Goal: Complete application form: Complete application form

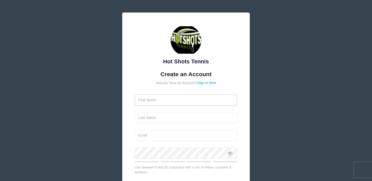
click at [155, 98] on input "text" at bounding box center [186, 99] width 103 height 11
type input "EMily"
type input "[PERSON_NAME]"
type input "[EMAIL_ADDRESS][DOMAIN_NAME]"
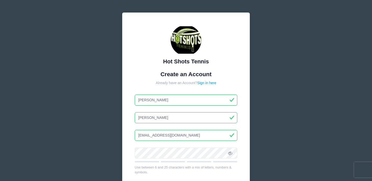
click at [143, 98] on input "EMily" at bounding box center [186, 99] width 103 height 11
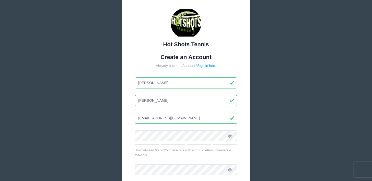
scroll to position [22, 0]
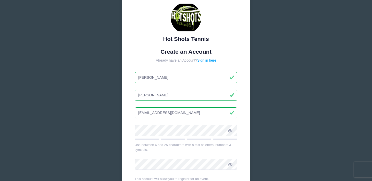
type input "[PERSON_NAME]"
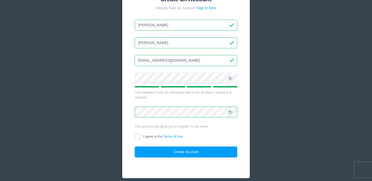
scroll to position [77, 0]
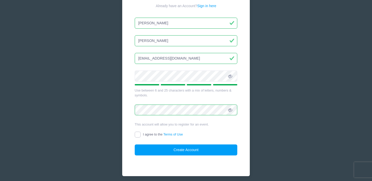
click at [139, 134] on input "I agree to the Terms of Use" at bounding box center [138, 134] width 6 height 6
checkbox input "true"
click at [162, 148] on button "Create Account" at bounding box center [186, 149] width 103 height 11
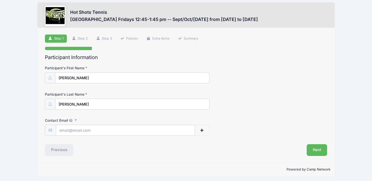
scroll to position [6, 0]
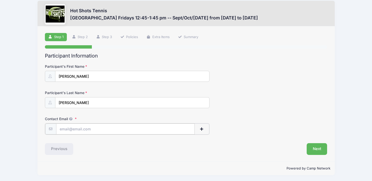
click at [89, 126] on input "Contact Email" at bounding box center [125, 128] width 138 height 11
type input "[EMAIL_ADDRESS][DOMAIN_NAME]"
click at [312, 149] on button "Next" at bounding box center [316, 148] width 21 height 12
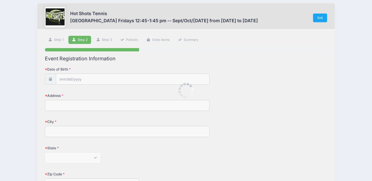
scroll to position [0, 0]
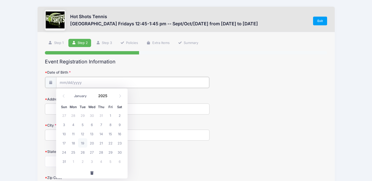
click at [88, 83] on input "Date of Birth" at bounding box center [132, 82] width 153 height 11
click at [81, 80] on input "Date of Birth" at bounding box center [132, 82] width 153 height 11
click at [85, 98] on select "January February March April May June July August September October November De…" at bounding box center [82, 96] width 23 height 7
select select "1"
click at [101, 96] on input "2025" at bounding box center [104, 96] width 17 height 8
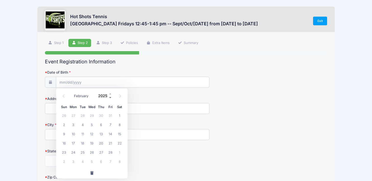
click at [109, 96] on span at bounding box center [111, 98] width 4 height 4
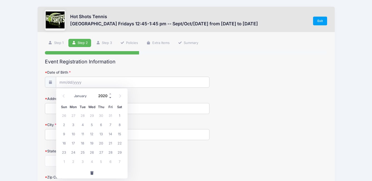
click at [109, 96] on span at bounding box center [111, 98] width 4 height 4
type input "2017"
click at [109, 114] on span "3" at bounding box center [110, 114] width 9 height 9
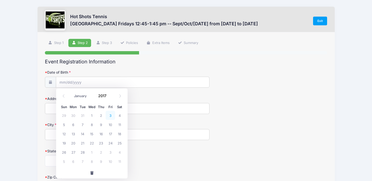
type input "[DATE]"
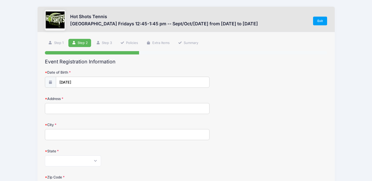
click at [63, 111] on input "Address" at bounding box center [127, 108] width 164 height 11
type input "[STREET_ADDRESS]"
type input "[GEOGRAPHIC_DATA]"
select select "CA"
type input "90254"
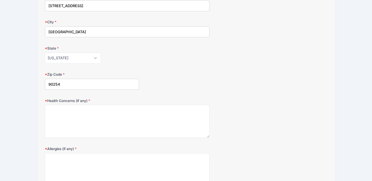
scroll to position [104, 0]
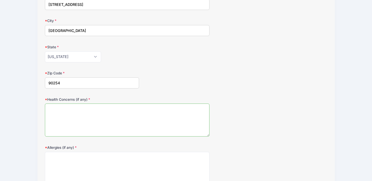
click at [80, 112] on textarea "Health Concerns (if any)" at bounding box center [127, 119] width 164 height 33
type textarea "None"
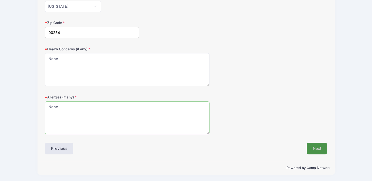
type textarea "None"
click at [317, 149] on button "Next" at bounding box center [316, 148] width 21 height 12
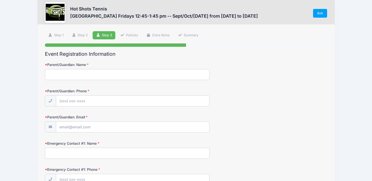
scroll to position [0, 0]
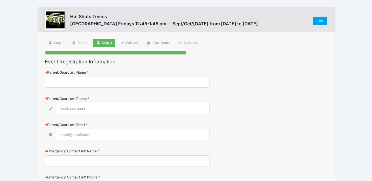
click at [94, 81] on input "Parent/Guardian: Name" at bounding box center [127, 81] width 164 height 11
type input "[PERSON_NAME]"
type input "[PHONE_NUMBER]"
type input "[EMAIL_ADDRESS][DOMAIN_NAME]"
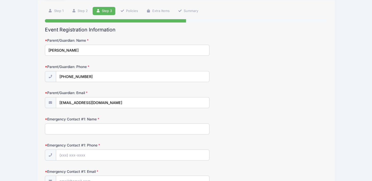
scroll to position [41, 0]
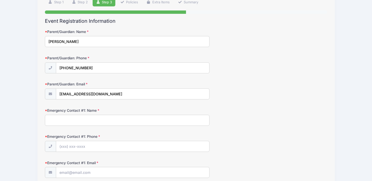
click at [76, 124] on input "Emergency Contact #1: Name" at bounding box center [127, 119] width 164 height 11
type input "[PERSON_NAME]"
type input "[PHONE_NUMBER]"
type input "[EMAIL_ADDRESS][DOMAIN_NAME]"
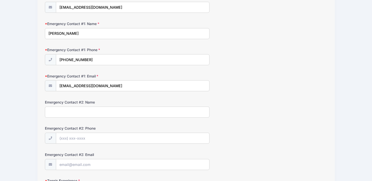
scroll to position [129, 0]
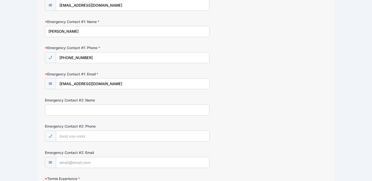
click at [83, 112] on input "Emergency Contact #2: Name" at bounding box center [127, 109] width 164 height 11
click at [83, 110] on input "Emergency Contact #2: Name" at bounding box center [127, 109] width 164 height 11
type input "[PERSON_NAME]"
type input "[PHONE_NUMBER]"
click at [82, 160] on input "Emergency Contact #2: Email" at bounding box center [132, 162] width 153 height 11
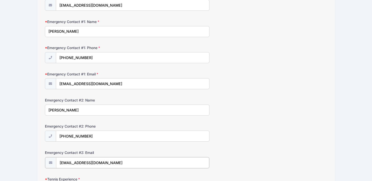
type input "[EMAIL_ADDRESS][DOMAIN_NAME]"
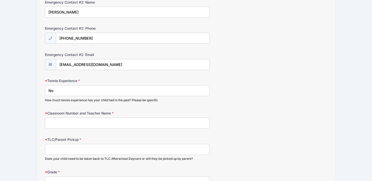
type input "N"
type input "Beginner, she's taken a couple of lessons."
type input "3A [PERSON_NAME]"
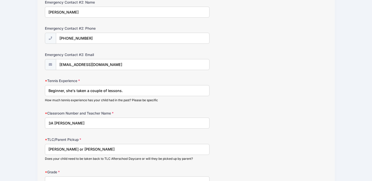
type input "[PERSON_NAME] or [PERSON_NAME]"
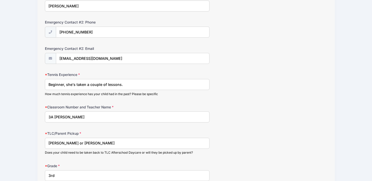
type input "3rd"
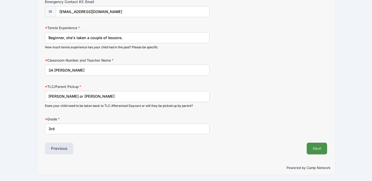
click at [315, 147] on button "Next" at bounding box center [316, 148] width 21 height 12
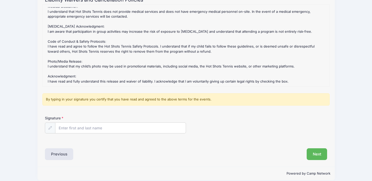
scroll to position [67, 0]
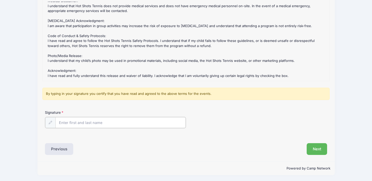
click at [68, 125] on input "Signature" at bounding box center [120, 122] width 130 height 11
type input "[PERSON_NAME]"
click at [318, 146] on button "Next" at bounding box center [316, 148] width 21 height 12
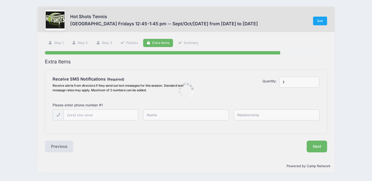
scroll to position [0, 0]
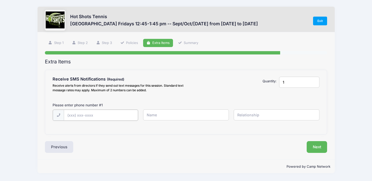
click at [0, 0] on input "text" at bounding box center [0, 0] width 0 height 0
type input "[PHONE_NUMBER]"
click at [0, 0] on input "[PERSON_NAME]" at bounding box center [0, 0] width 0 height 0
type input "[PERSON_NAME]"
type input "Mom"
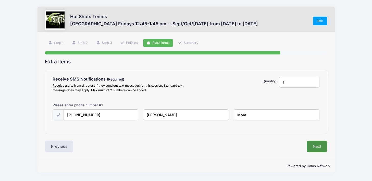
click at [319, 146] on button "Next" at bounding box center [316, 146] width 21 height 12
